Goal: Communication & Community: Participate in discussion

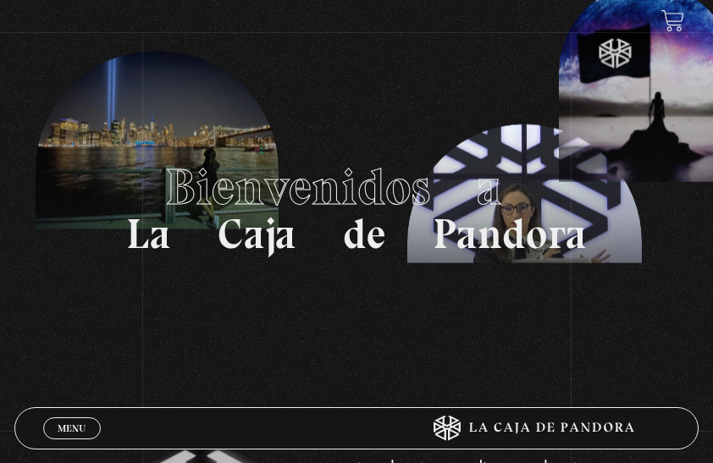
click at [224, 431] on div "Menu Cerrar" at bounding box center [214, 428] width 342 height 41
click at [77, 424] on span "Menu" at bounding box center [72, 429] width 28 height 10
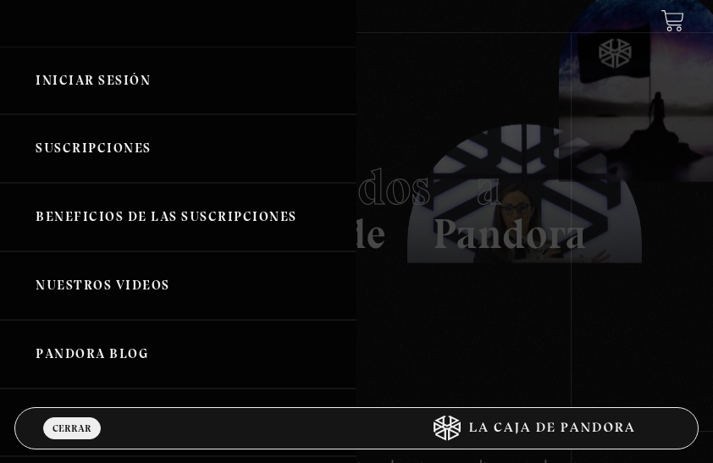
click at [76, 71] on link "Iniciar Sesión" at bounding box center [178, 81] width 357 height 69
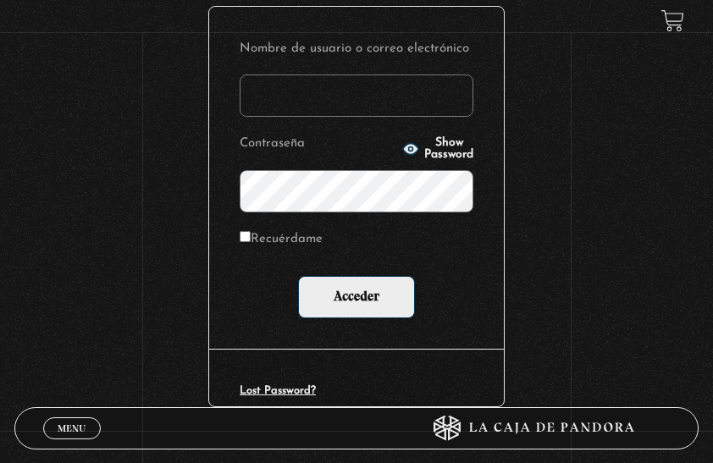
scroll to position [339, 0]
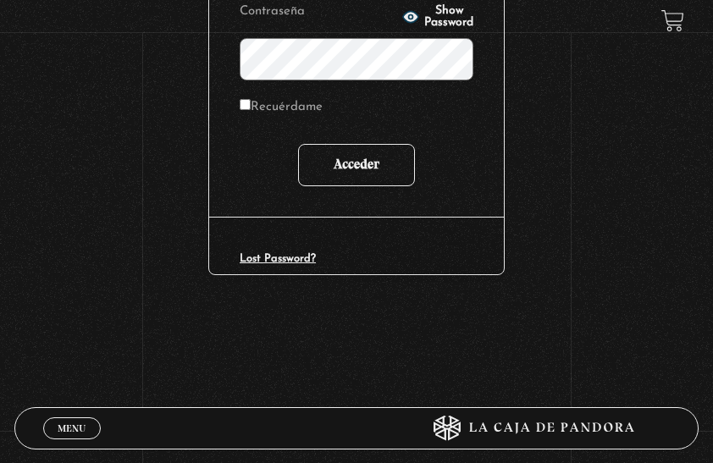
type input "[EMAIL_ADDRESS][DOMAIN_NAME]"
click at [355, 175] on input "Acceder" at bounding box center [356, 165] width 117 height 42
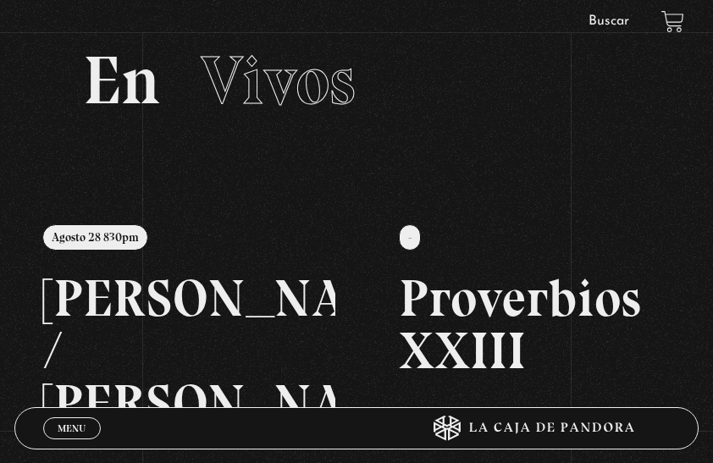
scroll to position [85, 0]
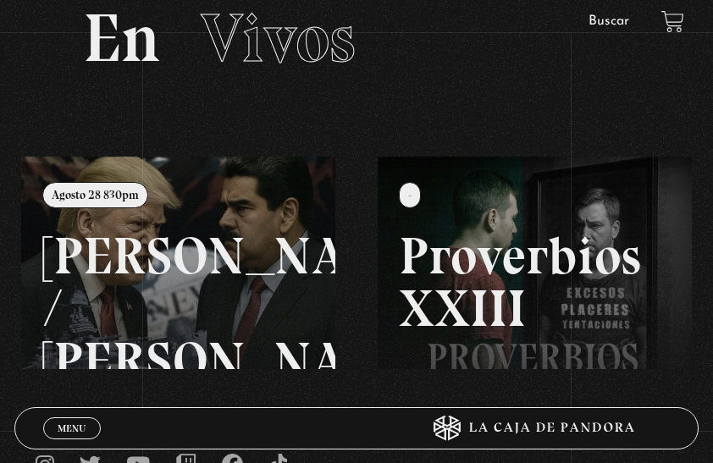
click at [80, 424] on span "Menu" at bounding box center [72, 429] width 28 height 10
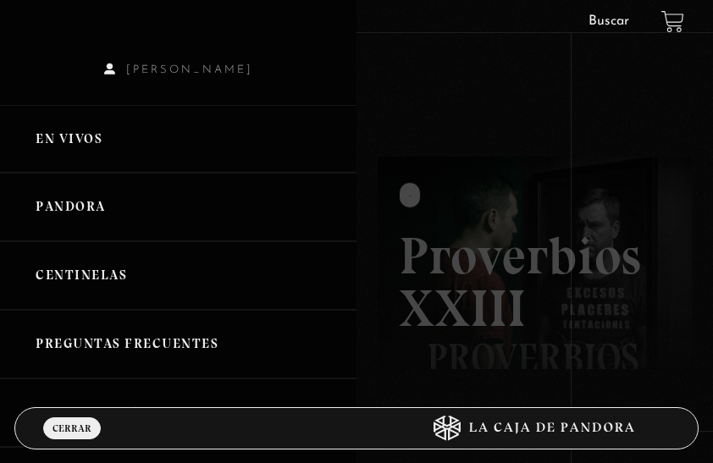
click at [84, 209] on link "Pandora" at bounding box center [178, 207] width 357 height 69
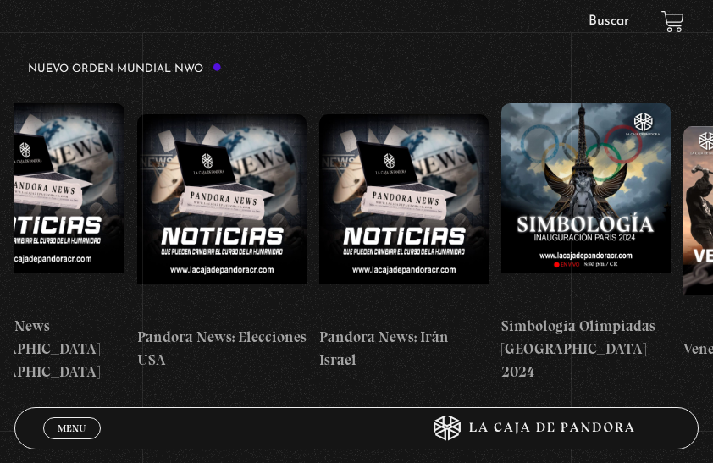
scroll to position [0, 2211]
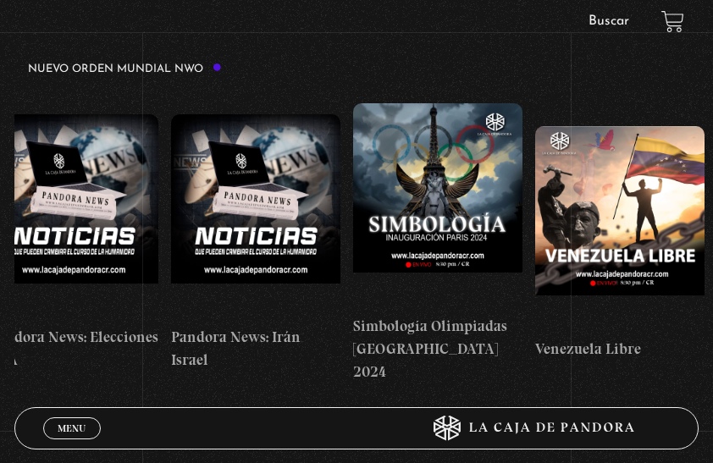
drag, startPoint x: 568, startPoint y: 236, endPoint x: 126, endPoint y: 306, distance: 447.6
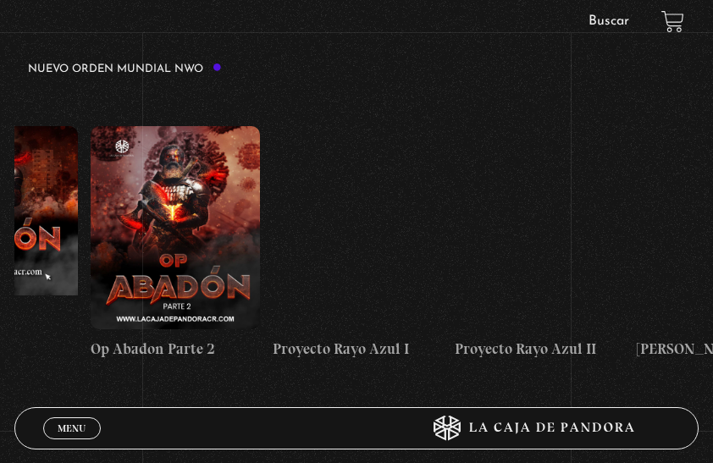
scroll to position [0, 4904]
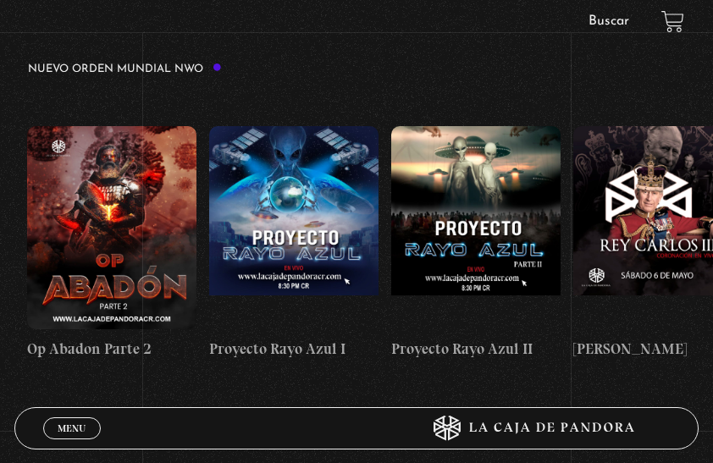
drag, startPoint x: 555, startPoint y: 225, endPoint x: -3, endPoint y: 314, distance: 565.2
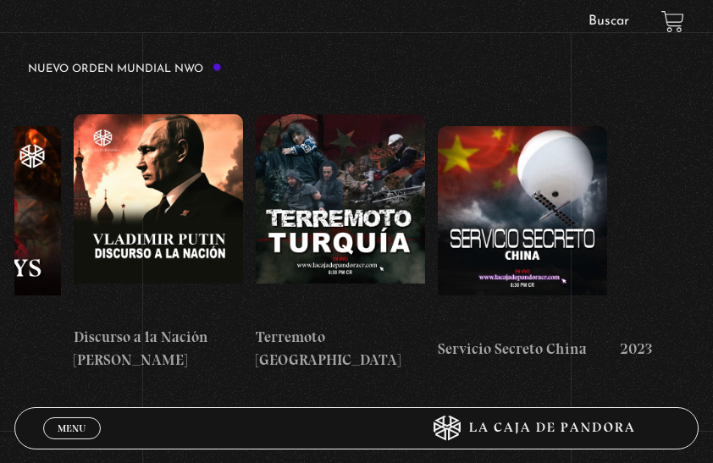
scroll to position [0, 6895]
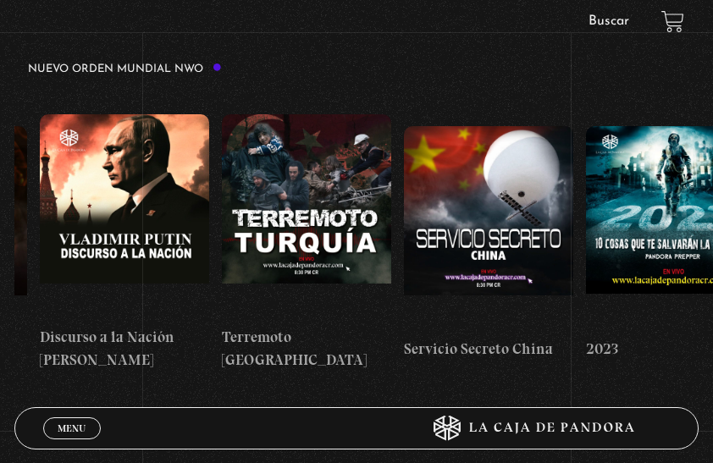
drag, startPoint x: 551, startPoint y: 231, endPoint x: 153, endPoint y: 285, distance: 401.8
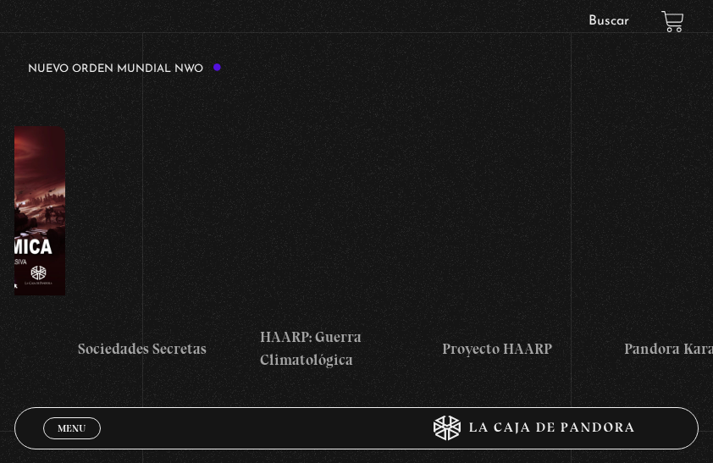
scroll to position [0, 8500]
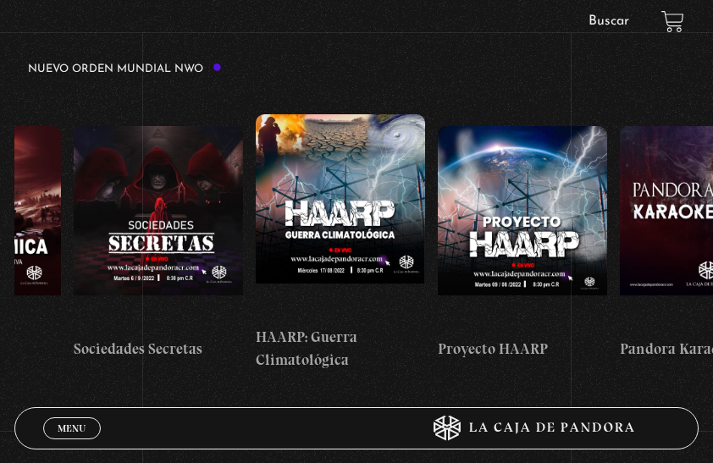
drag, startPoint x: 521, startPoint y: 234, endPoint x: 200, endPoint y: 280, distance: 324.4
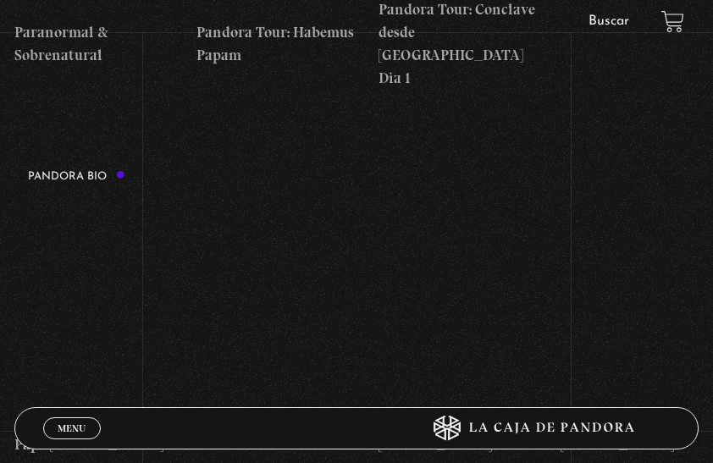
scroll to position [2118, 0]
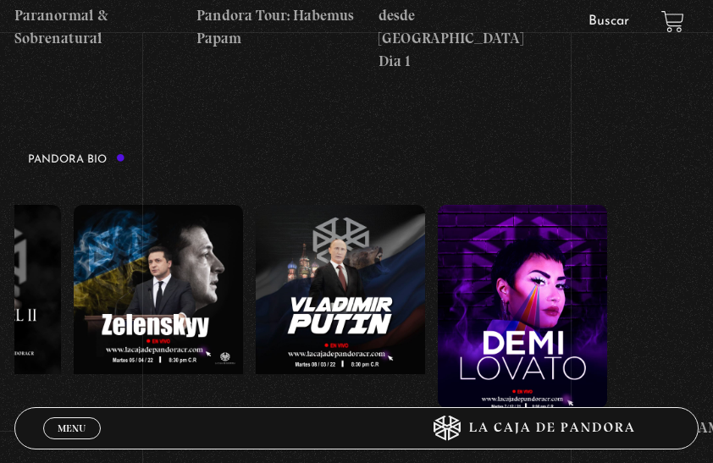
drag, startPoint x: 570, startPoint y: 226, endPoint x: 177, endPoint y: 273, distance: 395.8
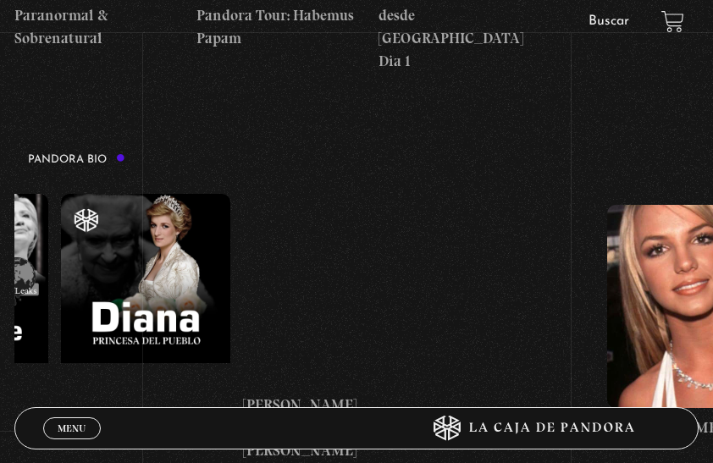
scroll to position [0, 3646]
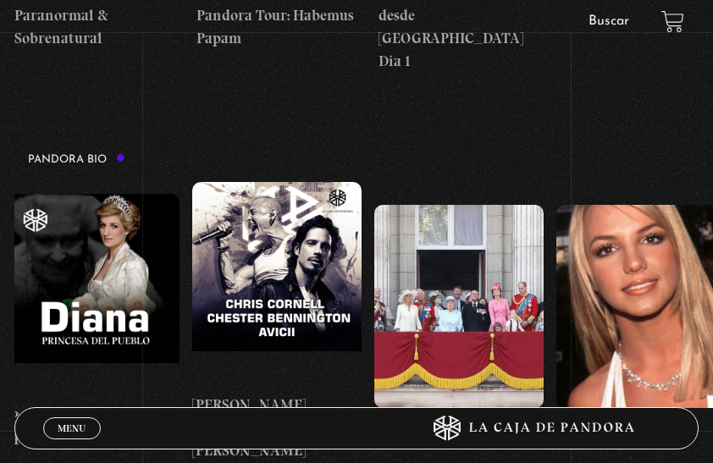
drag, startPoint x: 443, startPoint y: 226, endPoint x: 136, endPoint y: 300, distance: 316.2
drag, startPoint x: 506, startPoint y: 231, endPoint x: 252, endPoint y: 268, distance: 256.8
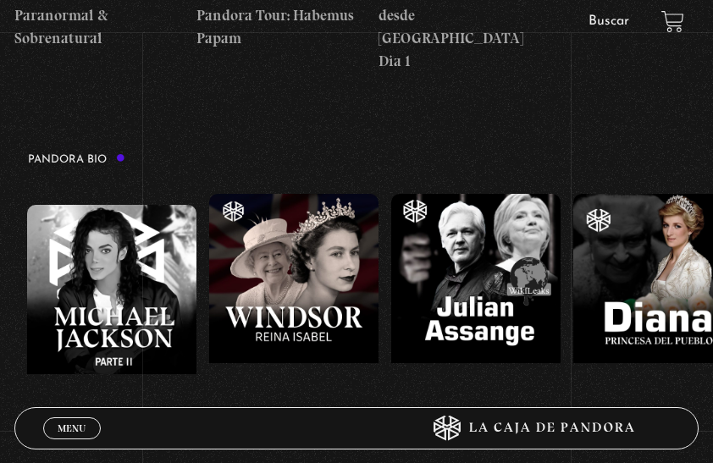
scroll to position [0, 3104]
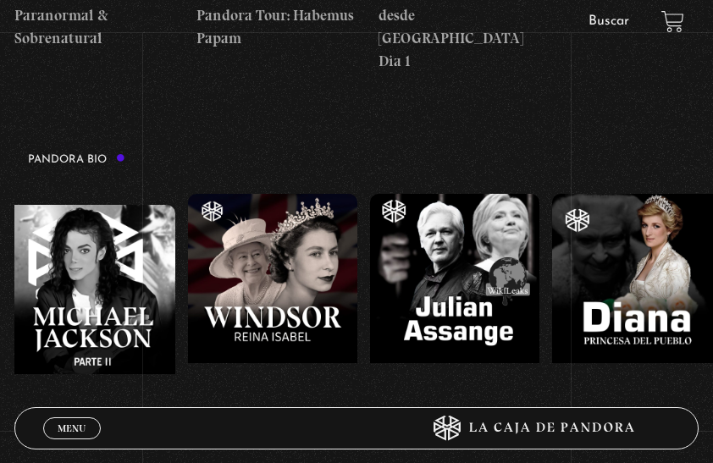
drag, startPoint x: 149, startPoint y: 216, endPoint x: 257, endPoint y: 218, distance: 108.4
click at [451, 194] on figure at bounding box center [454, 295] width 169 height 203
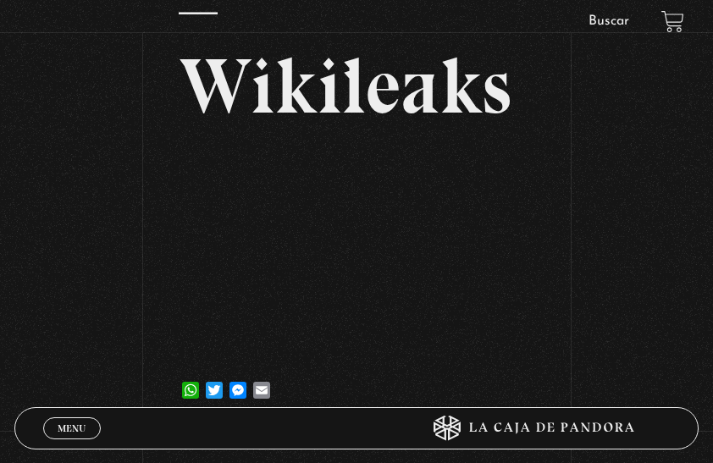
scroll to position [254, 0]
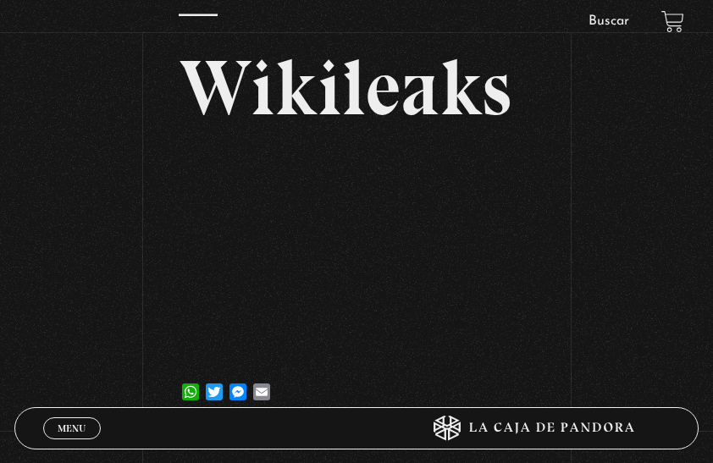
click at [86, 418] on link "Menu Cerrar" at bounding box center [72, 429] width 58 height 22
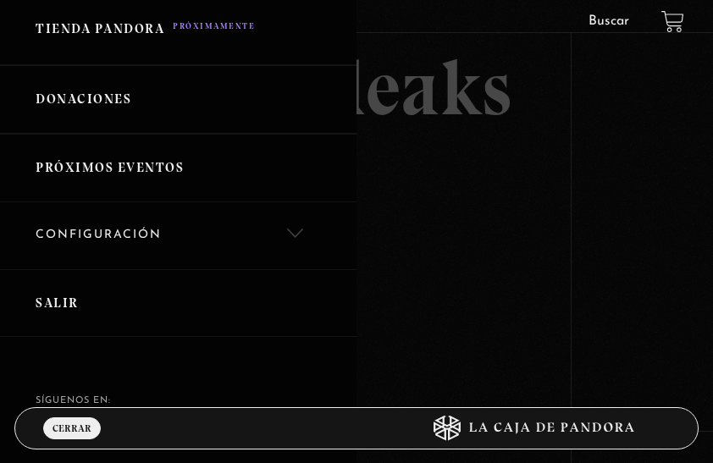
scroll to position [581, 0]
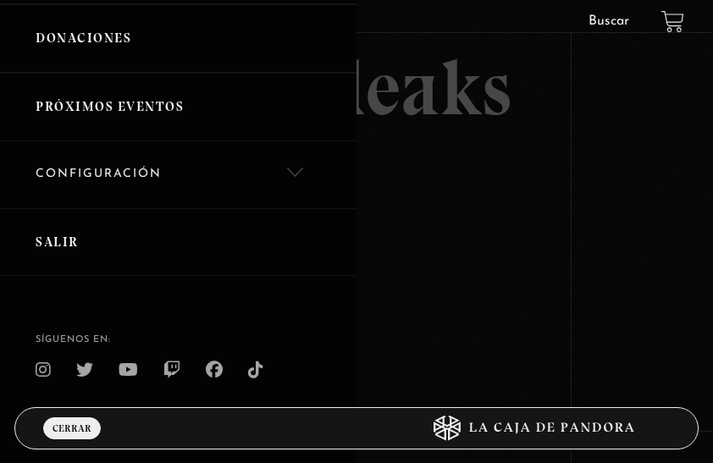
click at [62, 245] on link "Salir" at bounding box center [178, 242] width 357 height 69
